Goal: Navigation & Orientation: Find specific page/section

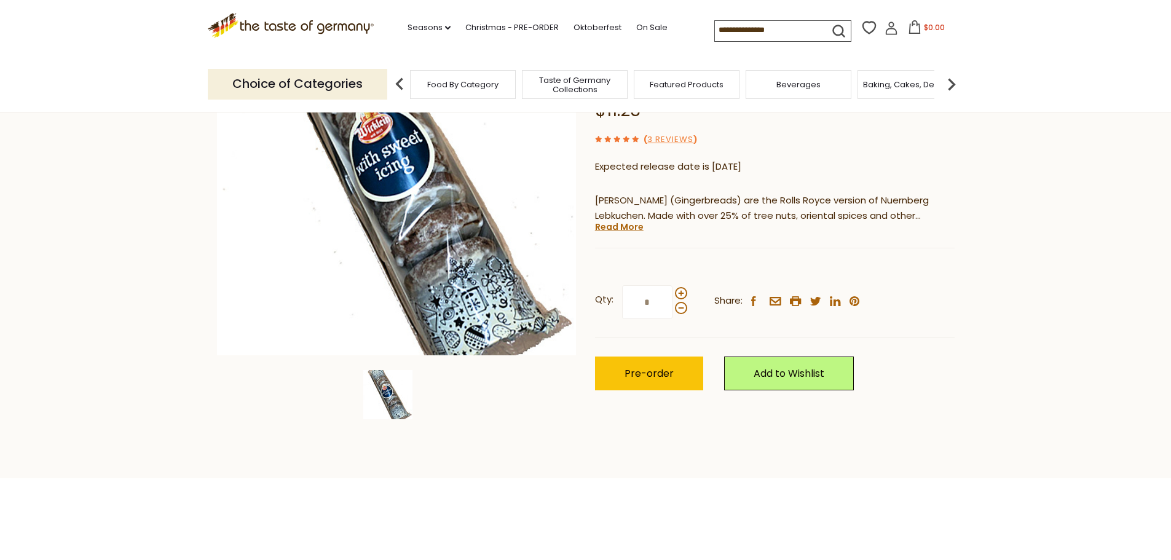
scroll to position [184, 0]
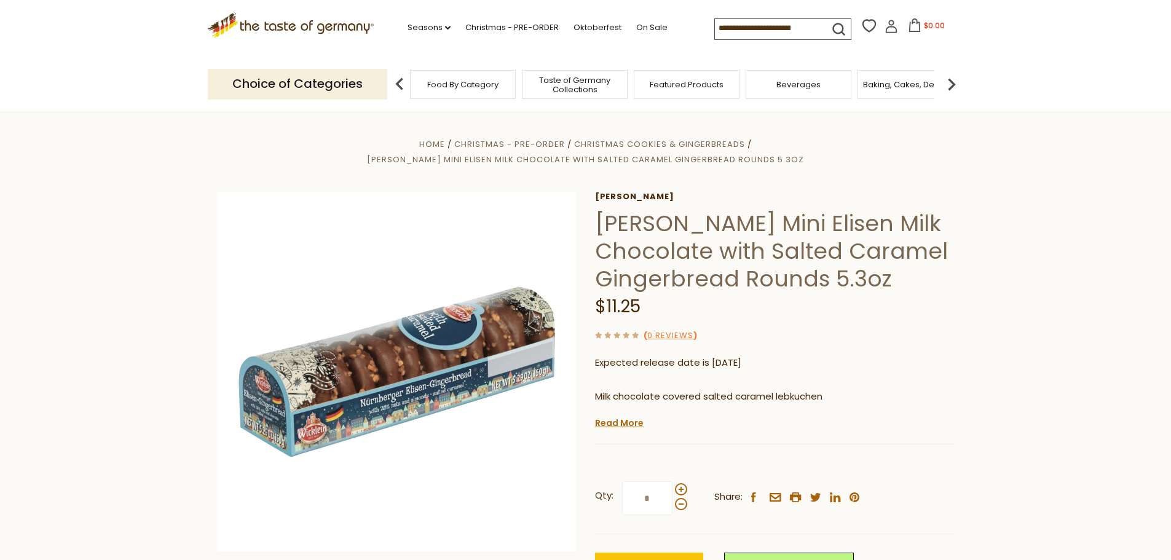
click at [301, 19] on icon ".st0{fill:#EDD300;} .st1{fill:#D33E21;}" at bounding box center [291, 25] width 167 height 25
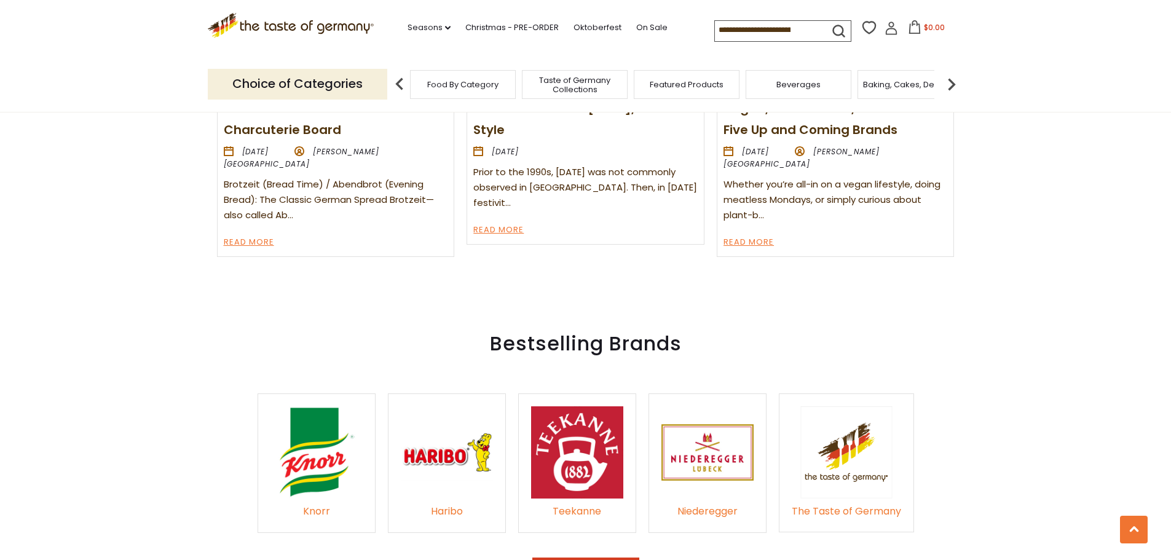
scroll to position [1844, 0]
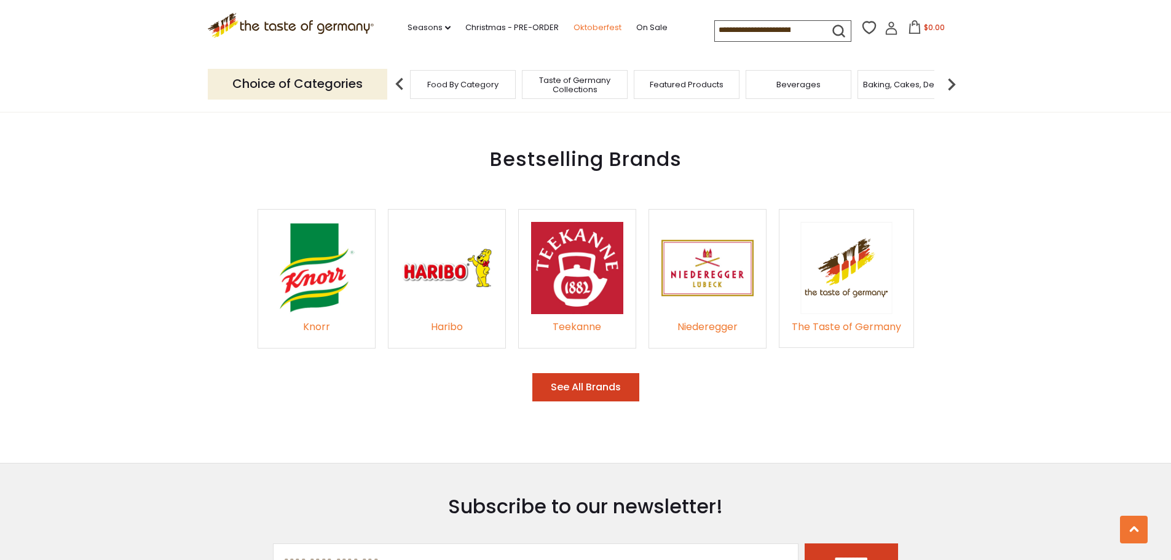
click at [602, 26] on link "Oktoberfest" at bounding box center [597, 28] width 48 height 14
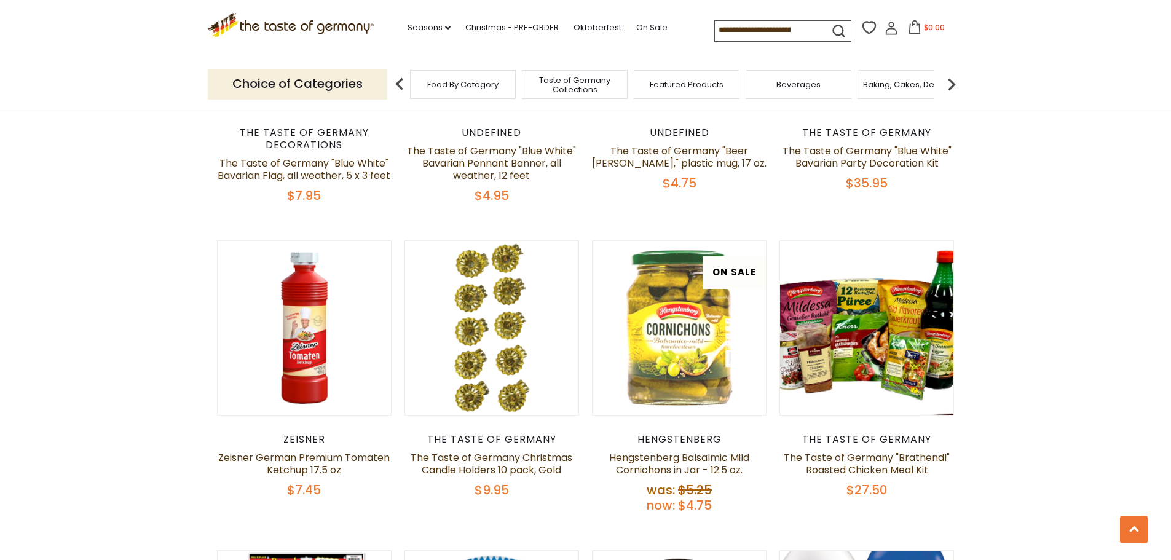
scroll to position [2335, 0]
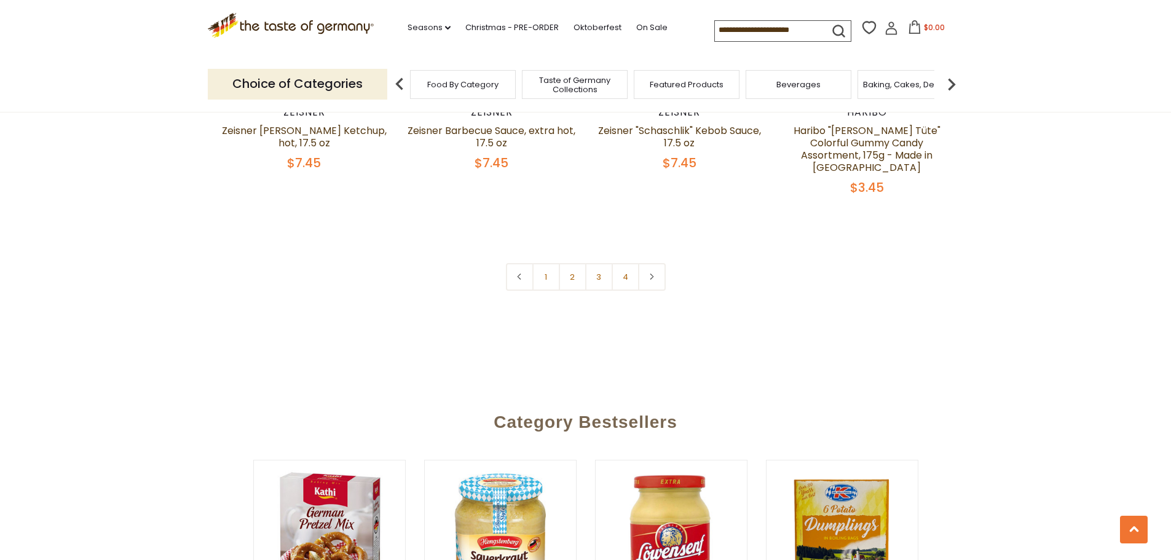
scroll to position [3196, 0]
